Goal: Navigation & Orientation: Find specific page/section

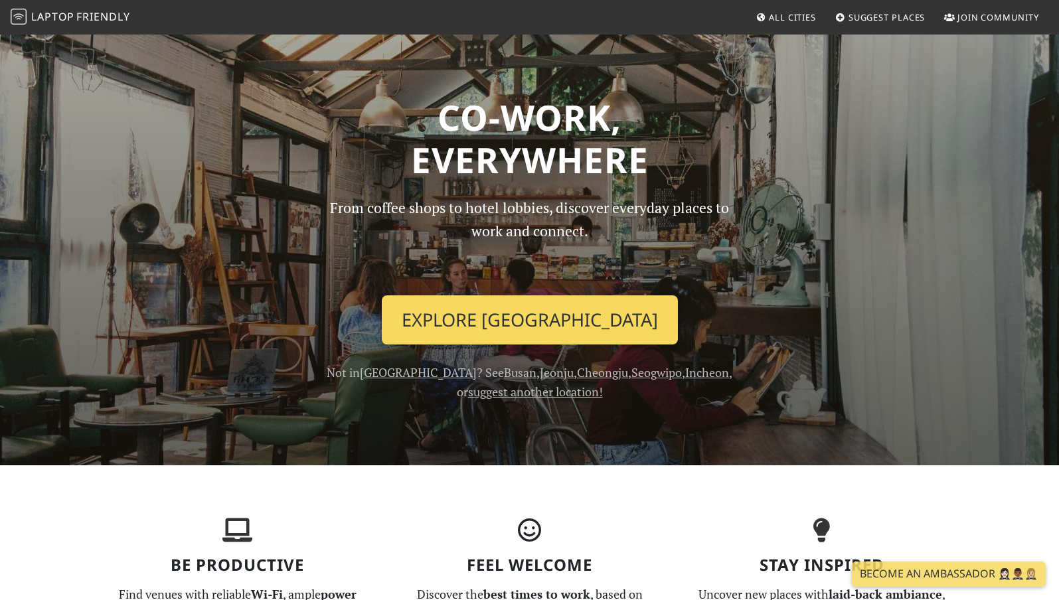
click at [500, 315] on link "Explore Seoul" at bounding box center [530, 320] width 296 height 49
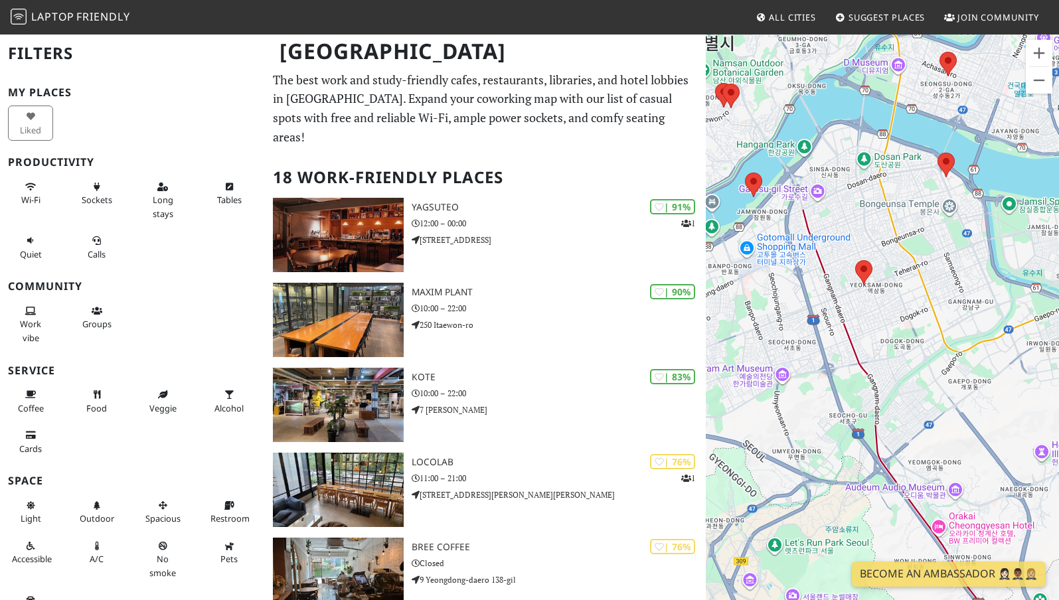
drag, startPoint x: 927, startPoint y: 374, endPoint x: 804, endPoint y: 344, distance: 127.1
click at [804, 344] on div at bounding box center [882, 333] width 353 height 600
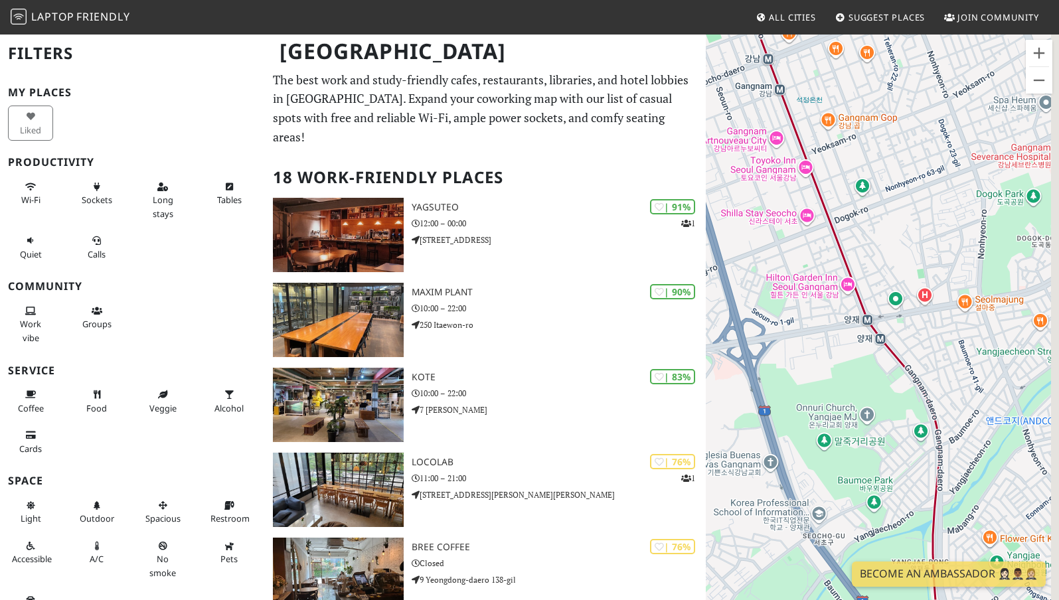
drag, startPoint x: 830, startPoint y: 313, endPoint x: 765, endPoint y: 340, distance: 70.5
click at [765, 343] on div at bounding box center [882, 333] width 353 height 600
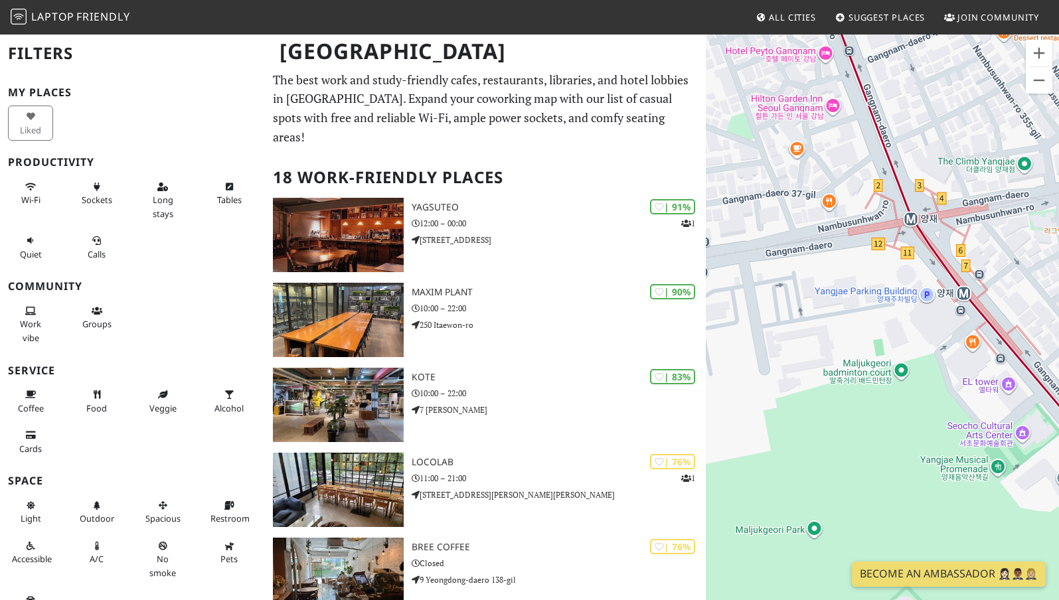
drag, startPoint x: 883, startPoint y: 370, endPoint x: 720, endPoint y: 370, distance: 163.4
click at [720, 370] on div at bounding box center [882, 333] width 353 height 600
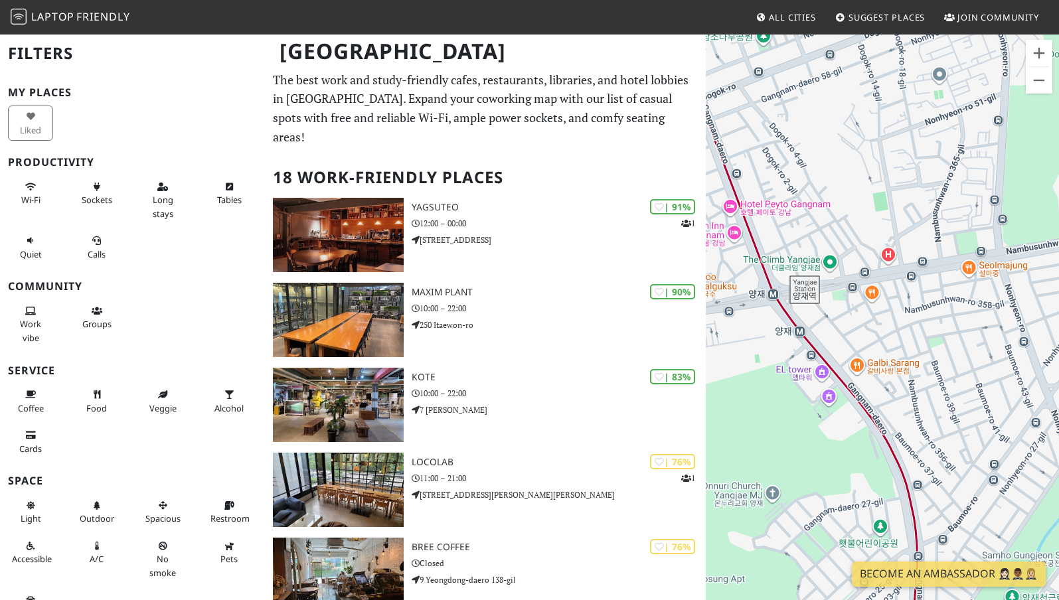
drag, startPoint x: 768, startPoint y: 312, endPoint x: 812, endPoint y: 312, distance: 44.5
click at [812, 312] on div at bounding box center [882, 333] width 353 height 600
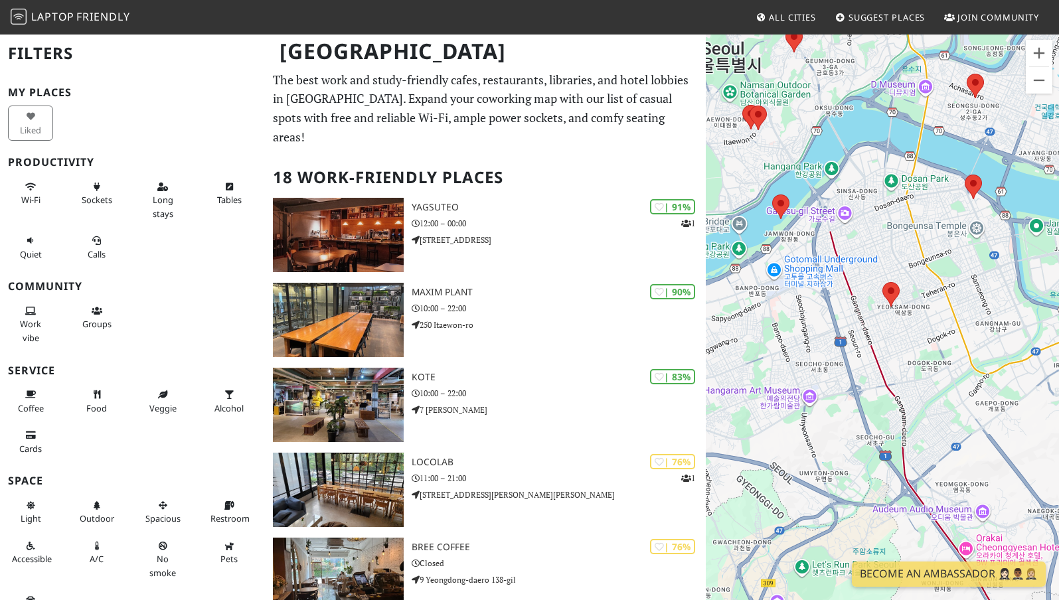
drag, startPoint x: 908, startPoint y: 390, endPoint x: 831, endPoint y: 181, distance: 222.9
click at [831, 183] on div at bounding box center [882, 333] width 353 height 600
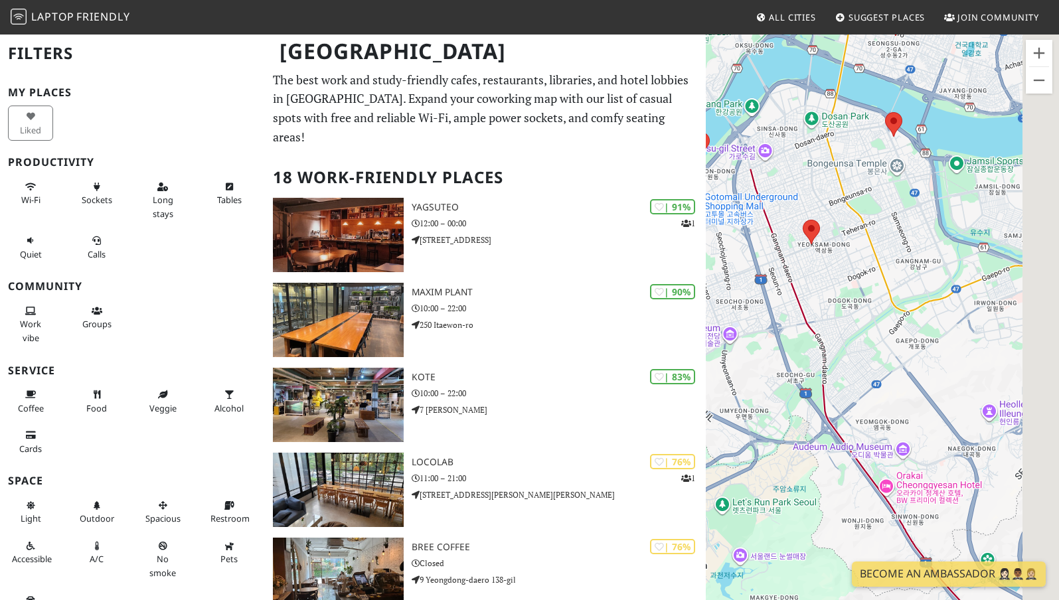
drag, startPoint x: 937, startPoint y: 473, endPoint x: 864, endPoint y: 419, distance: 90.7
click at [864, 419] on div at bounding box center [882, 333] width 353 height 600
